Goal: Use online tool/utility: Utilize a website feature to perform a specific function

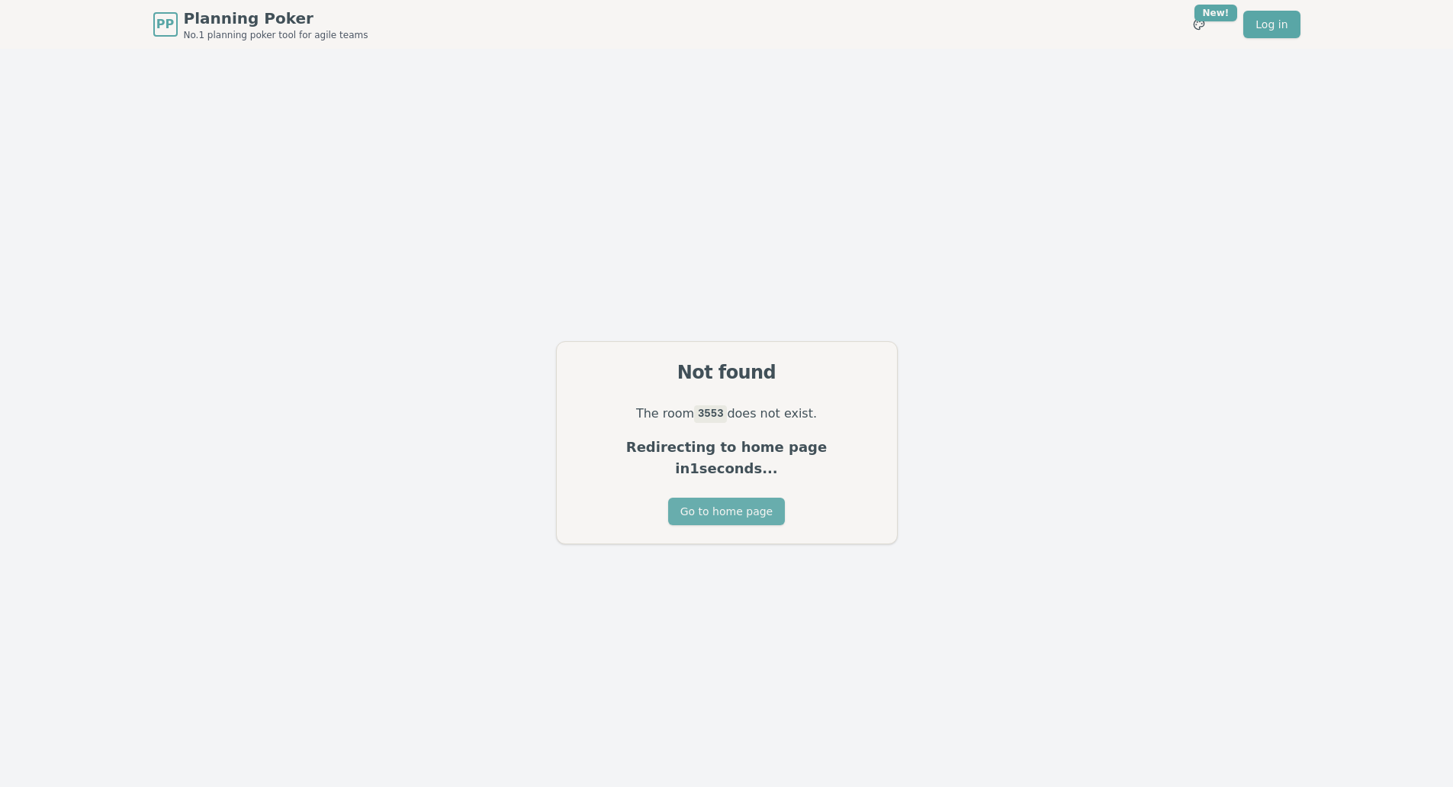
click at [714, 500] on button "Go to home page" at bounding box center [726, 510] width 117 height 27
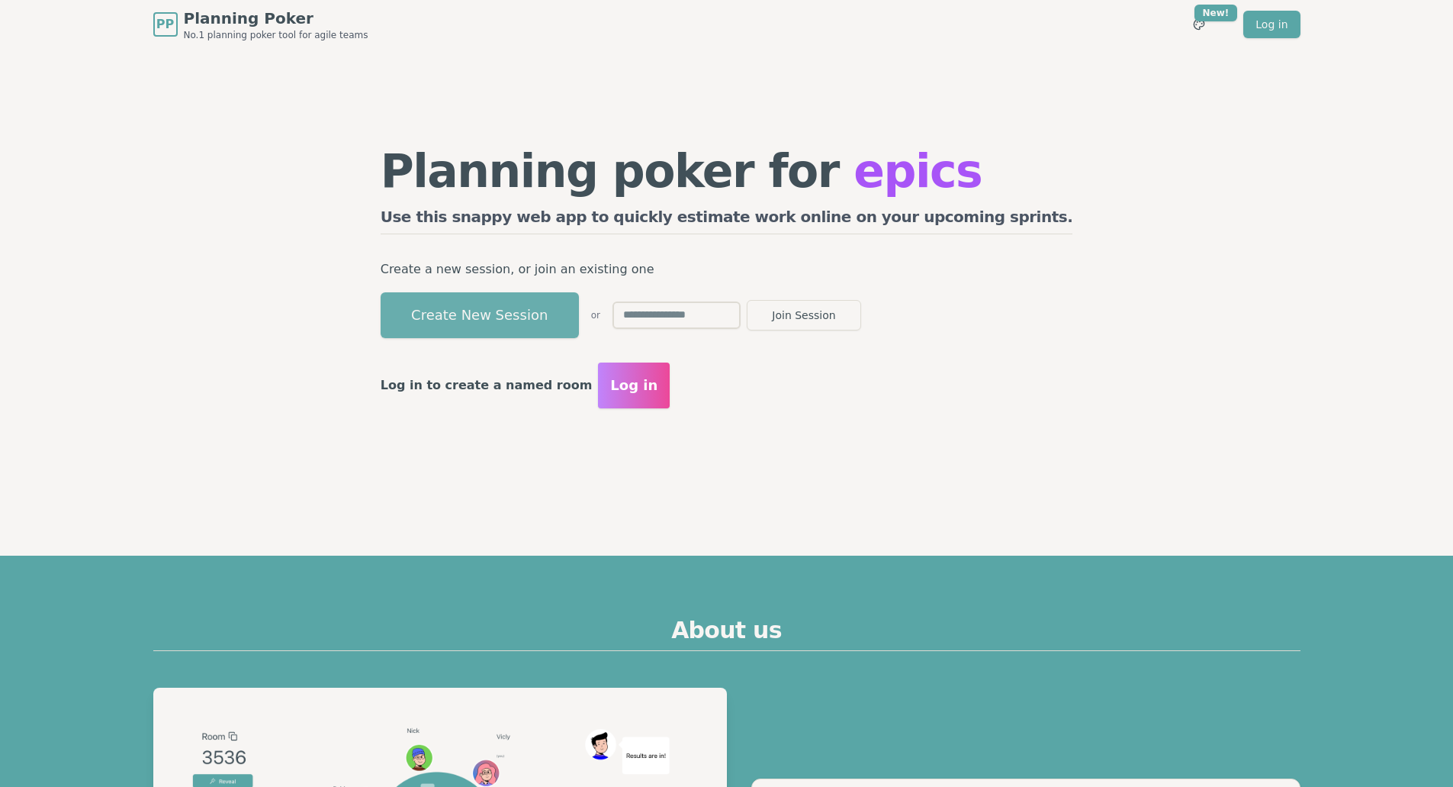
click at [549, 310] on button "Create New Session" at bounding box center [480, 315] width 198 height 46
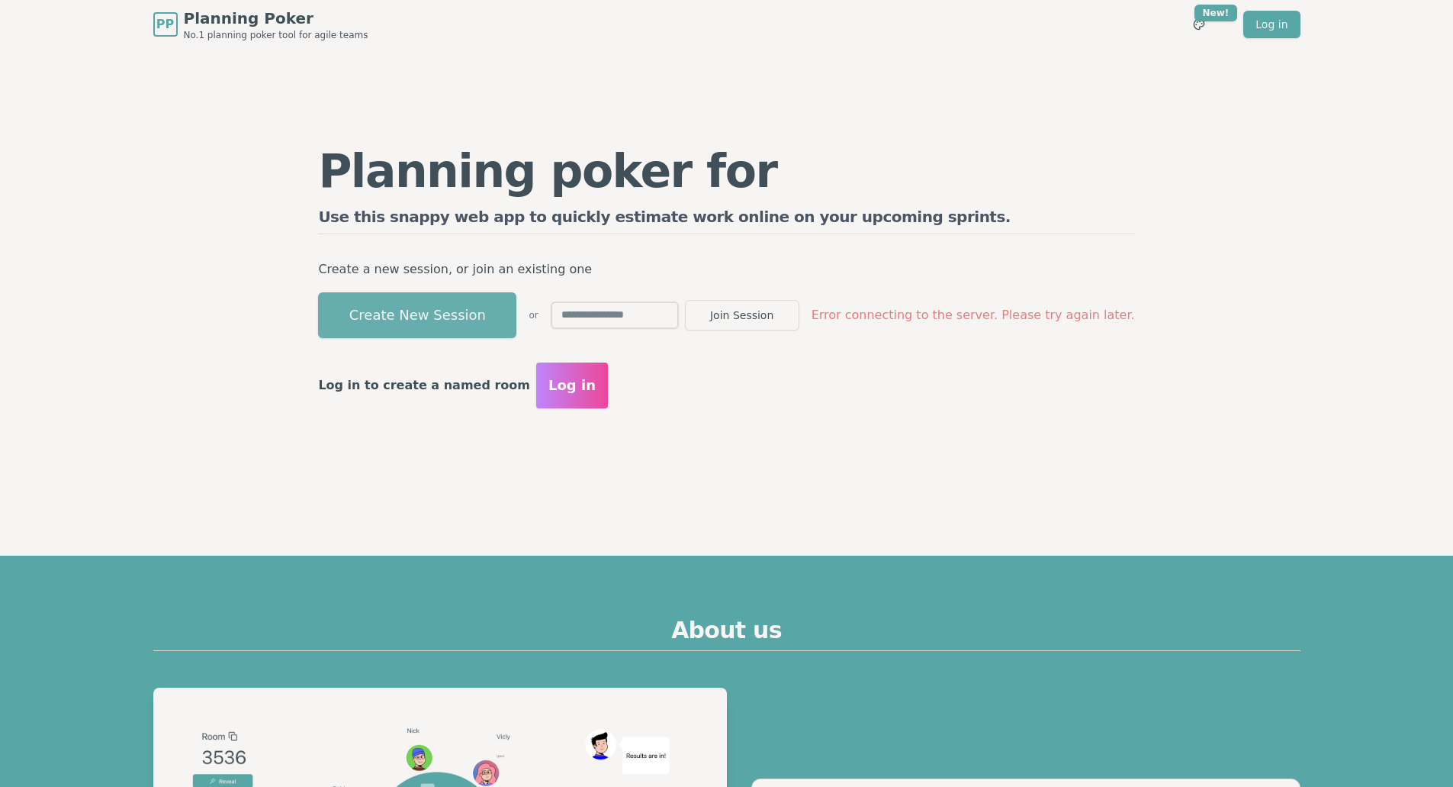
click at [413, 311] on button "Create New Session" at bounding box center [417, 315] width 198 height 46
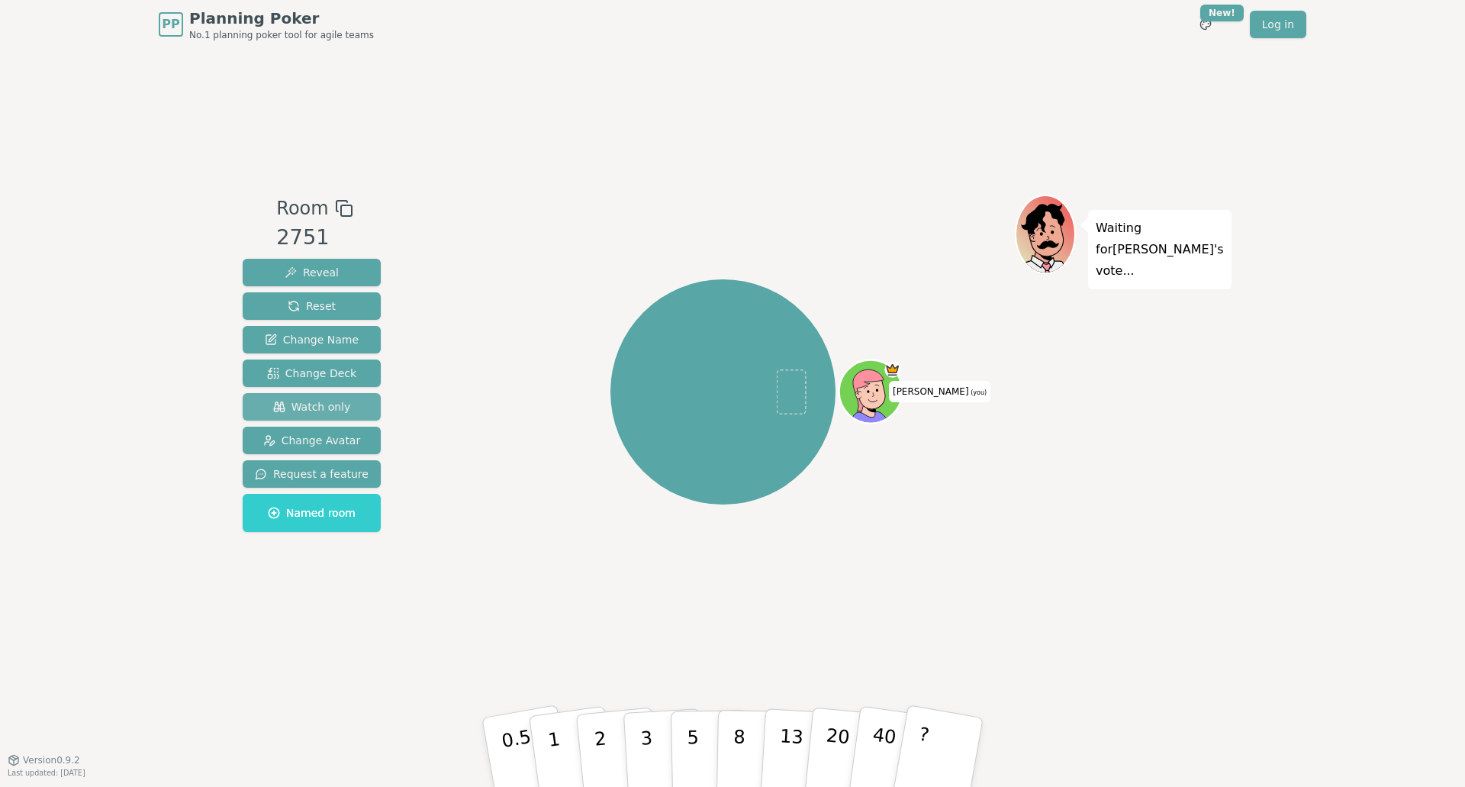
click at [317, 404] on span "Watch only" at bounding box center [312, 406] width 78 height 15
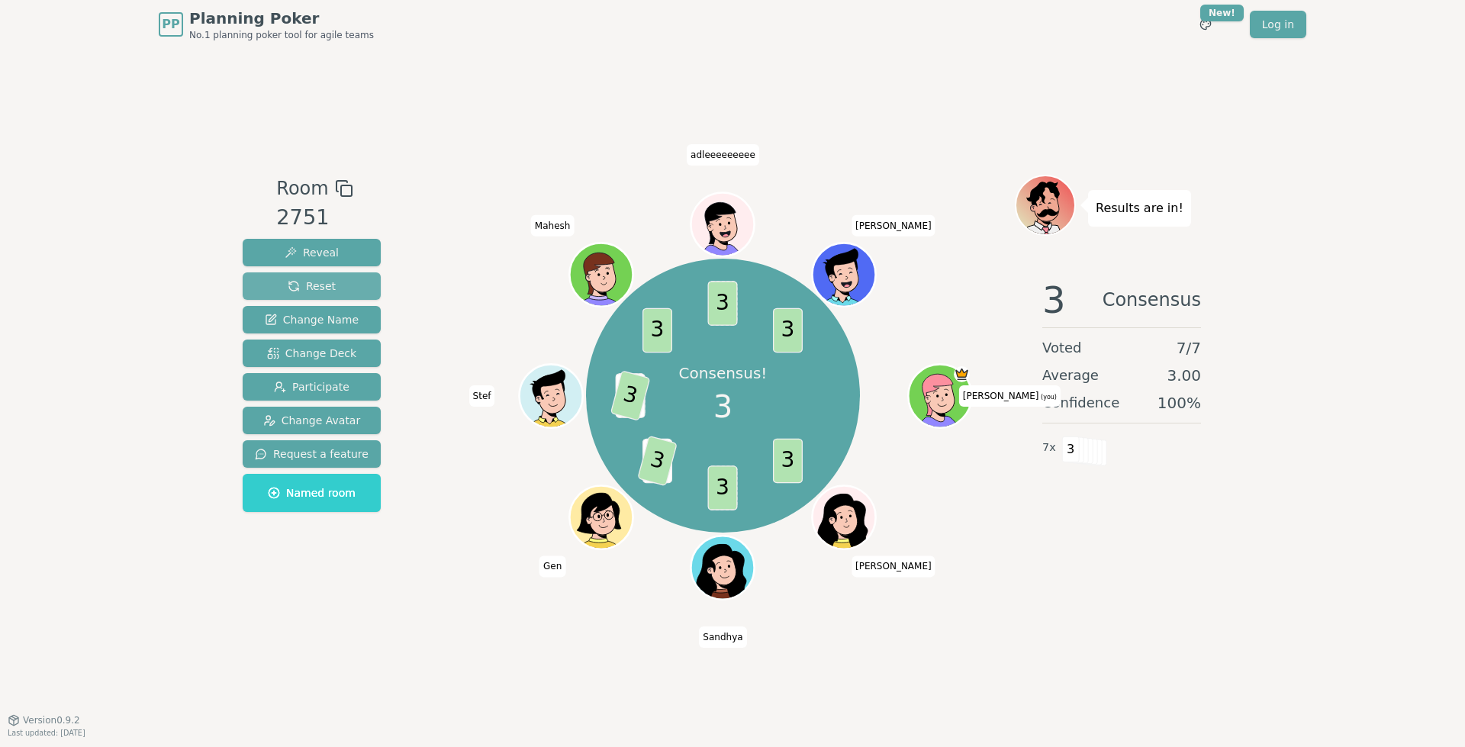
click at [340, 282] on button "Reset" at bounding box center [312, 285] width 138 height 27
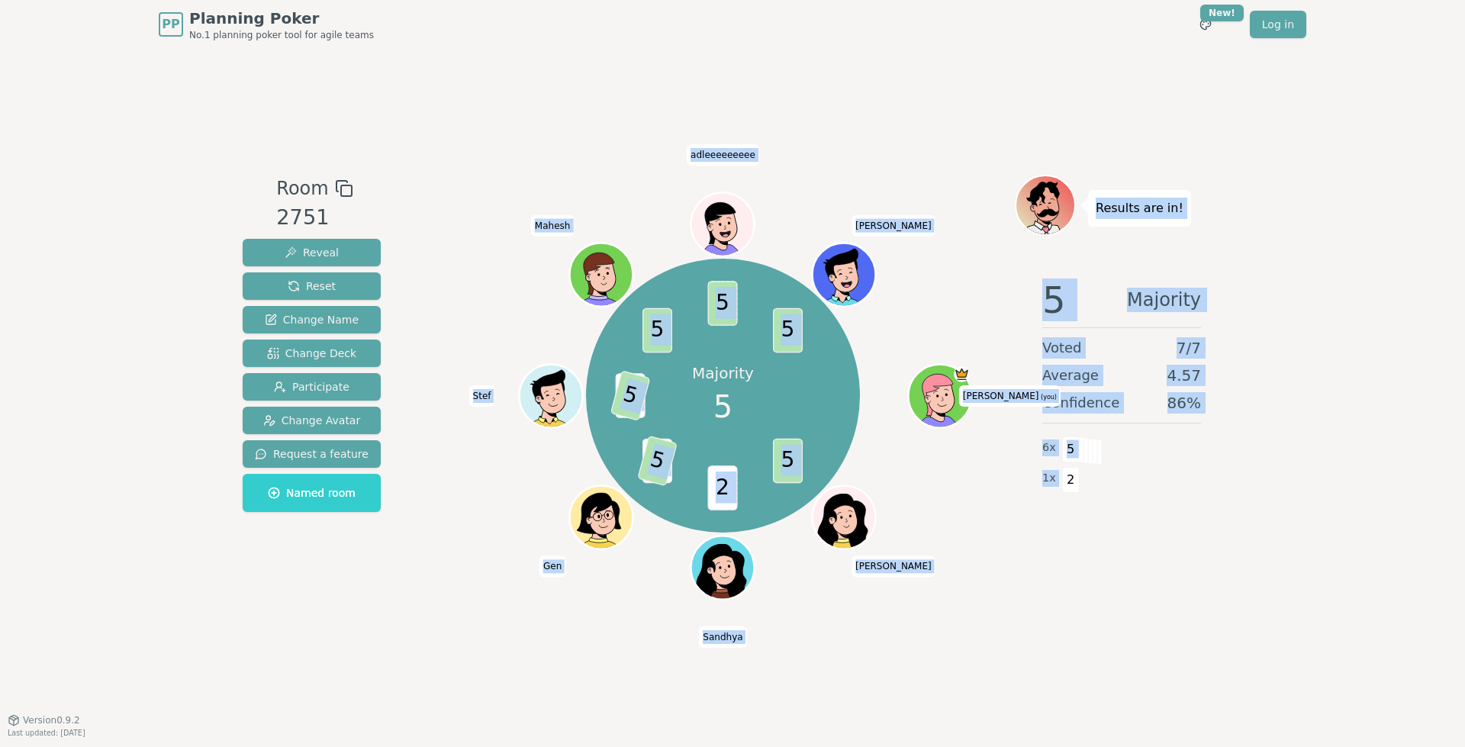
drag, startPoint x: 1102, startPoint y: 515, endPoint x: 994, endPoint y: 517, distance: 107.6
click at [994, 517] on div "Room 2751 Reveal Reset Change Name Change Deck Participate Change Avatar Reques…" at bounding box center [733, 385] width 992 height 420
click at [996, 517] on div "Majority 5 5 2 3 5 3 5 5 5 5 [PERSON_NAME] (you) [PERSON_NAME] Gen Stef Mahesh …" at bounding box center [723, 396] width 584 height 388
